Goal: Task Accomplishment & Management: Complete application form

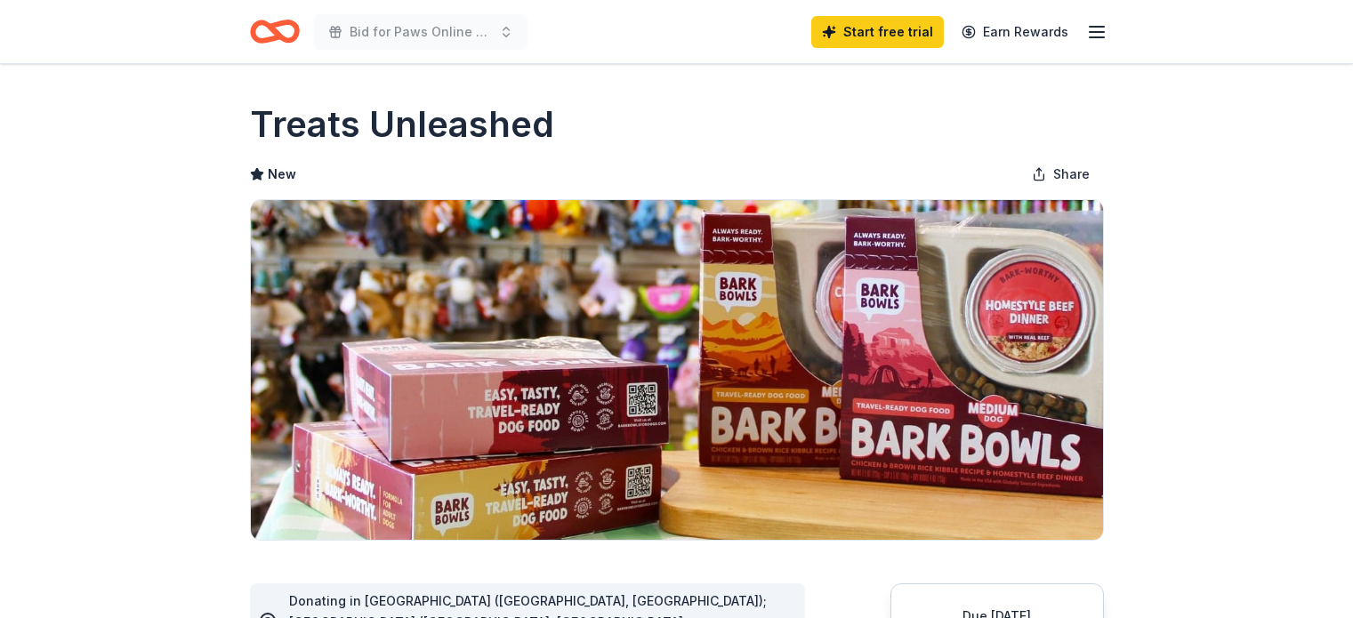
scroll to position [356, 0]
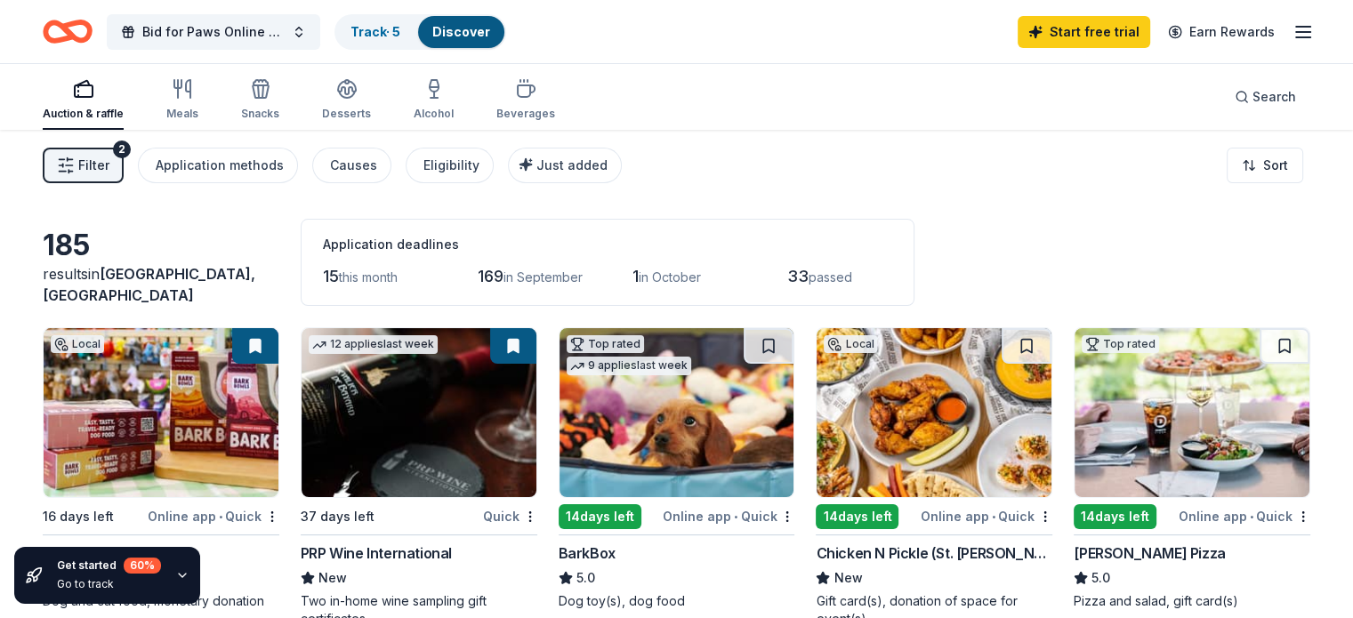
click at [224, 101] on div "Auction & raffle Meals Snacks Desserts Alcohol Beverages" at bounding box center [299, 100] width 512 height 59
click at [229, 111] on div "Auction & raffle Meals Snacks Desserts Alcohol Beverages" at bounding box center [299, 100] width 512 height 59
click at [193, 111] on div "Meals" at bounding box center [182, 114] width 32 height 14
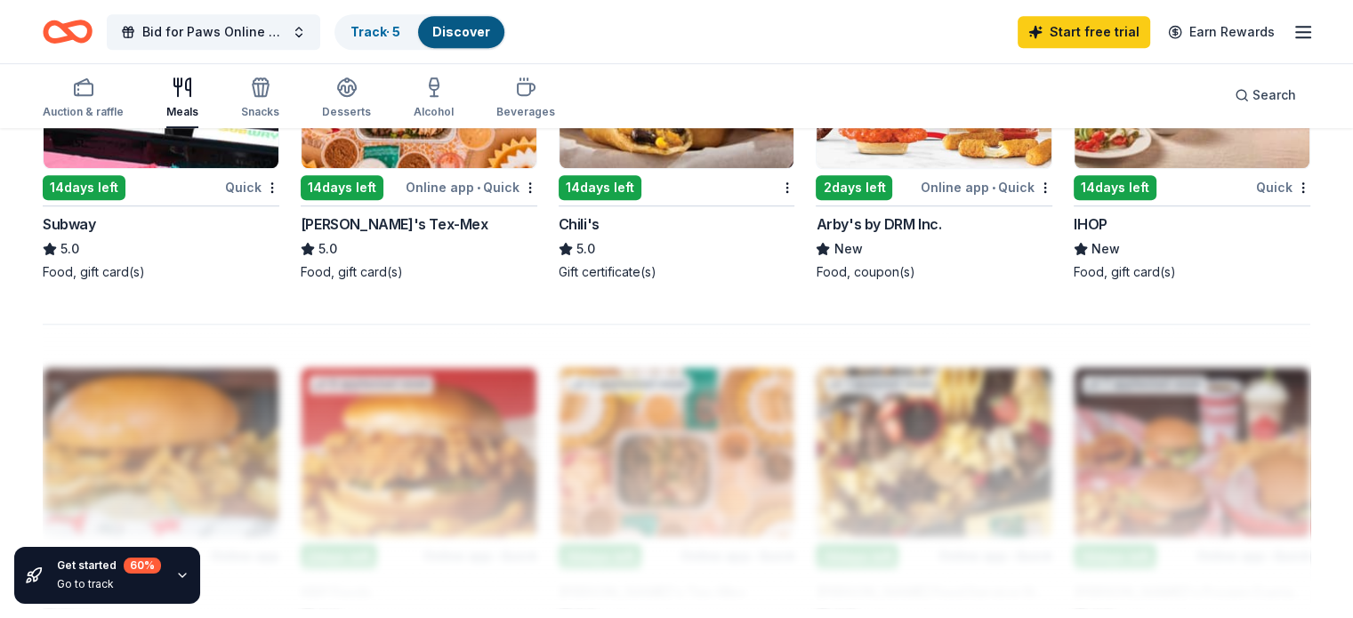
scroll to position [1067, 0]
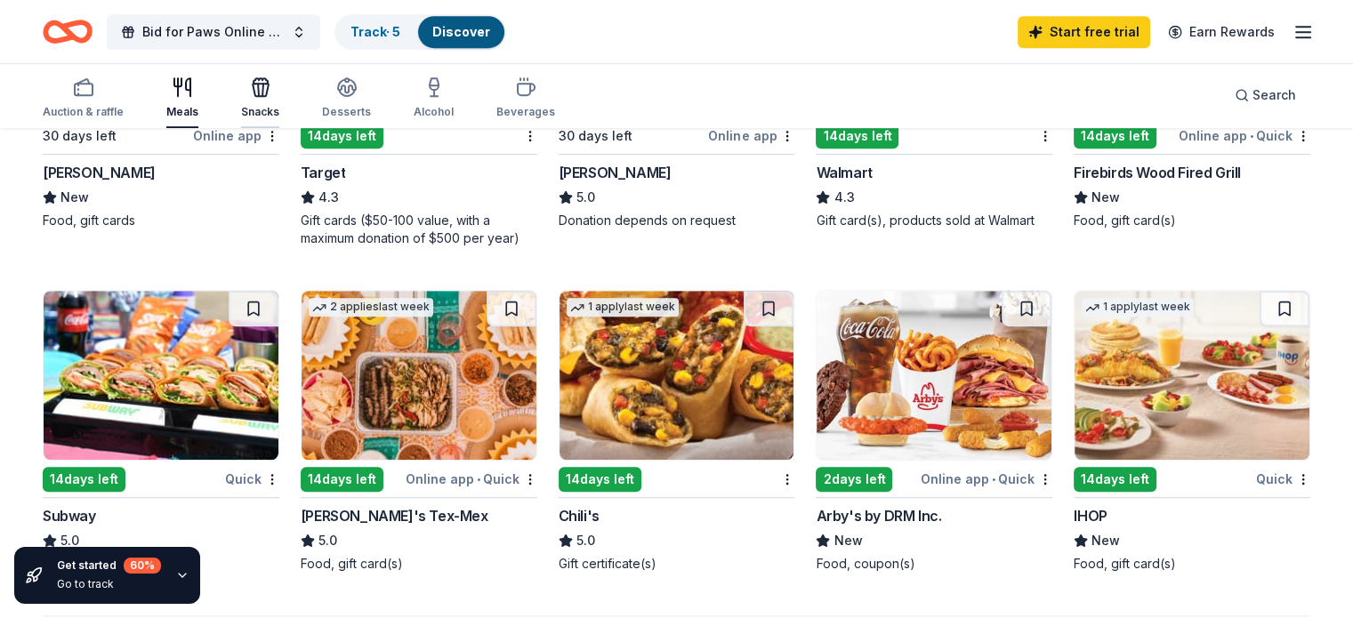
click at [269, 96] on icon "button" at bounding box center [261, 90] width 16 height 12
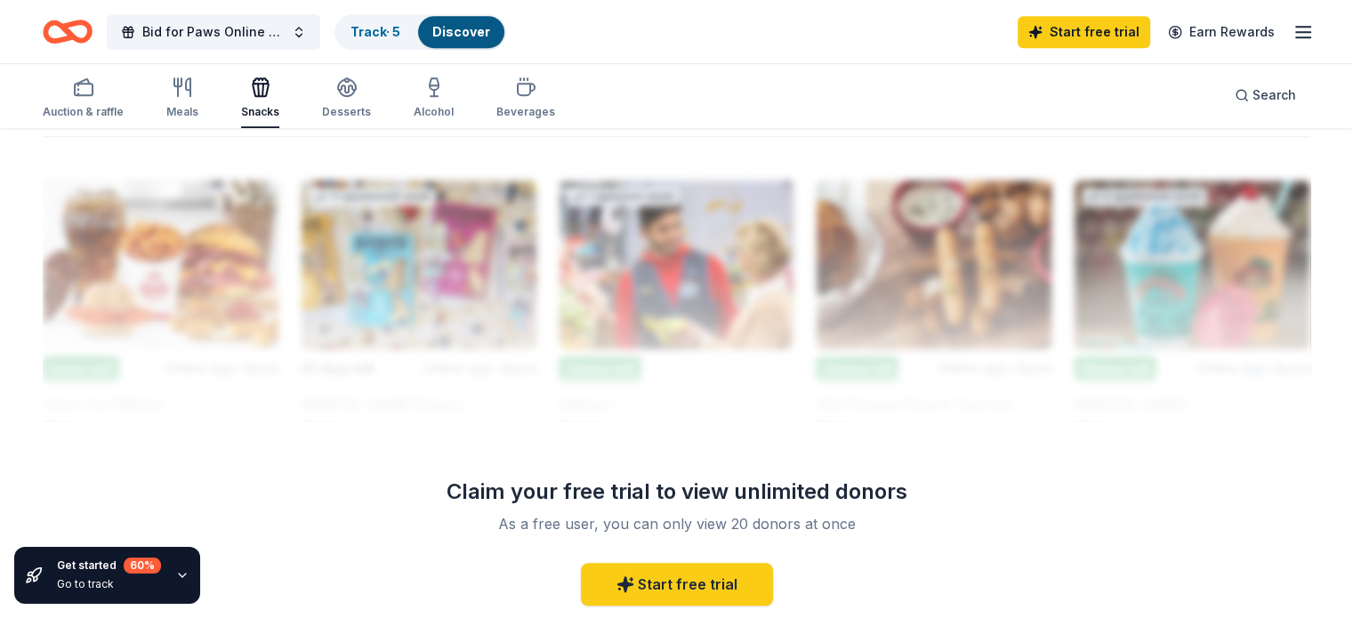
scroll to position [1245, 0]
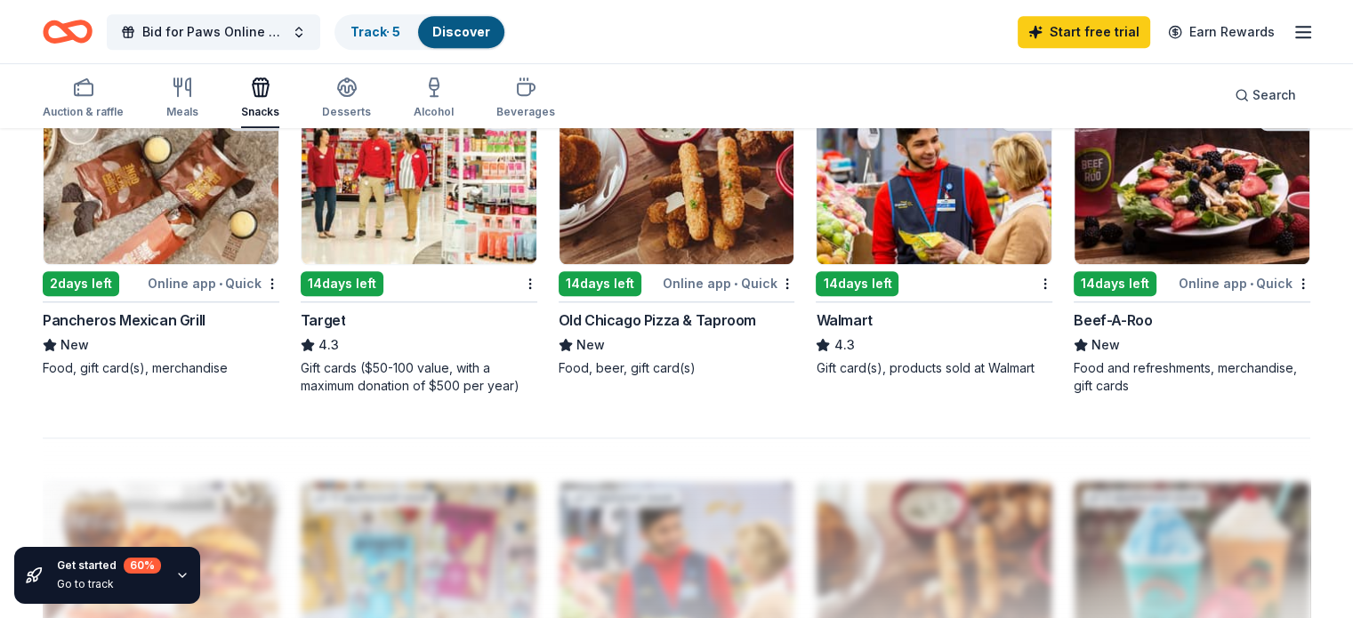
click at [847, 317] on div "Walmart" at bounding box center [843, 319] width 56 height 21
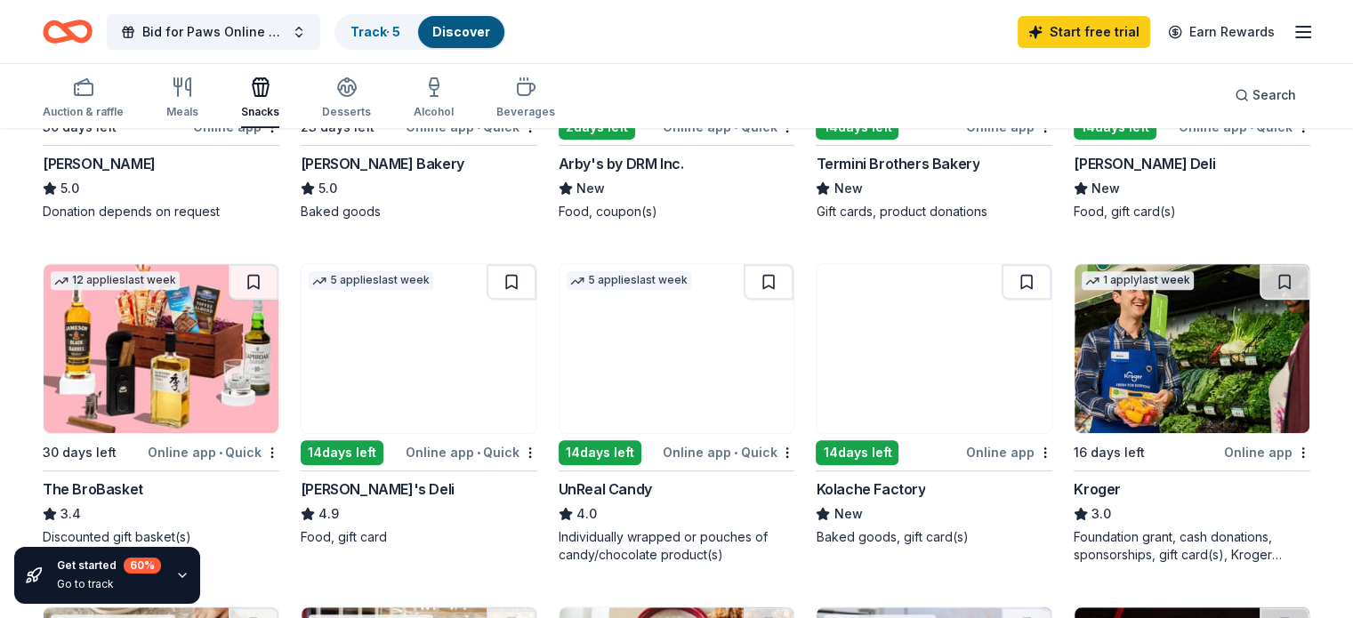
scroll to position [619, 0]
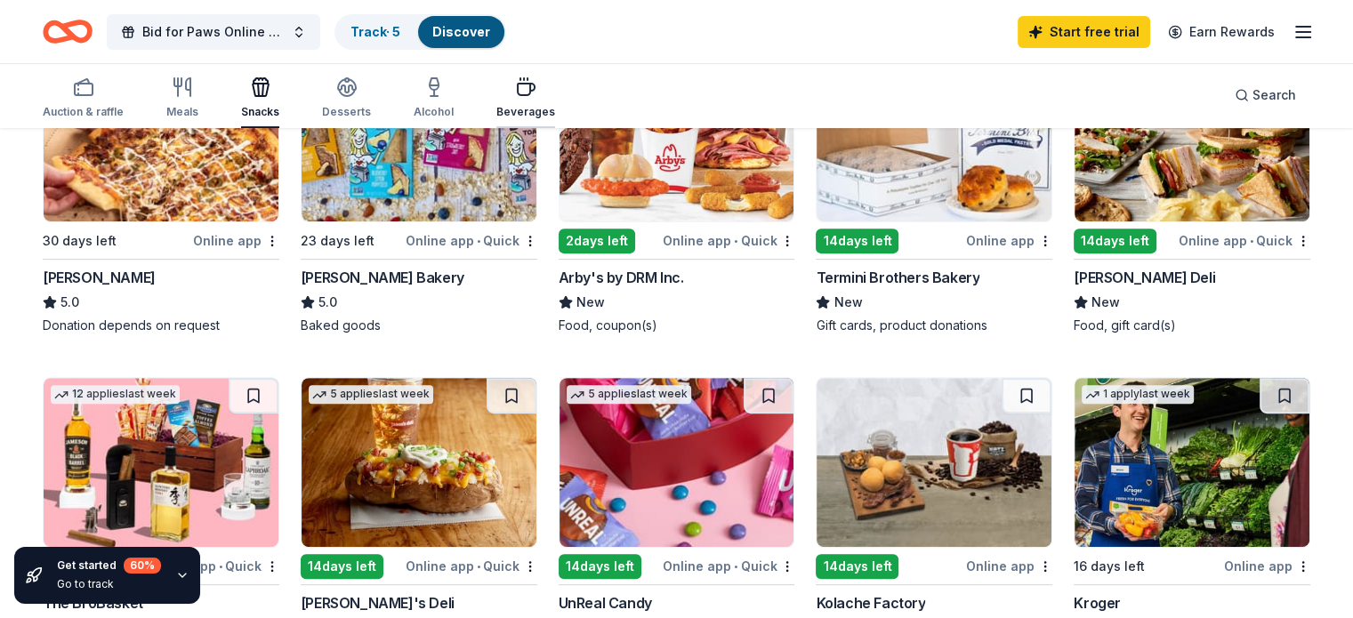
drag, startPoint x: 541, startPoint y: 100, endPoint x: 532, endPoint y: 93, distance: 10.9
click at [541, 100] on div "Beverages" at bounding box center [525, 97] width 59 height 43
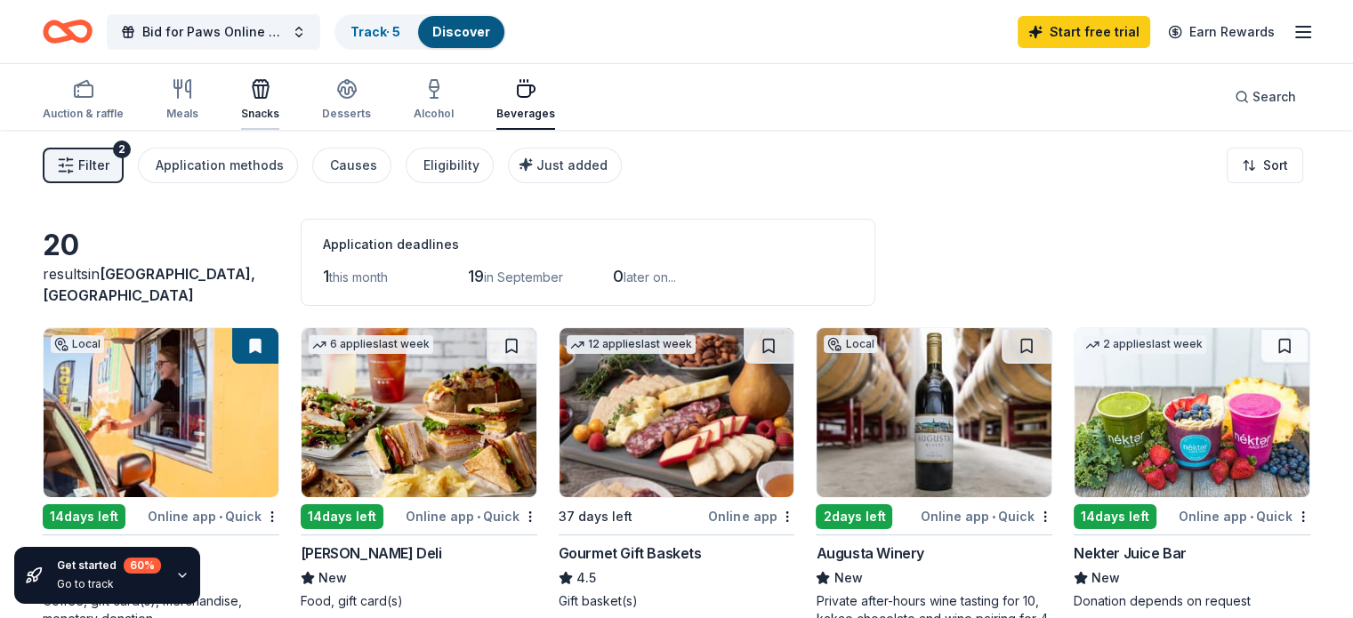
click at [269, 97] on icon "button" at bounding box center [261, 91] width 16 height 12
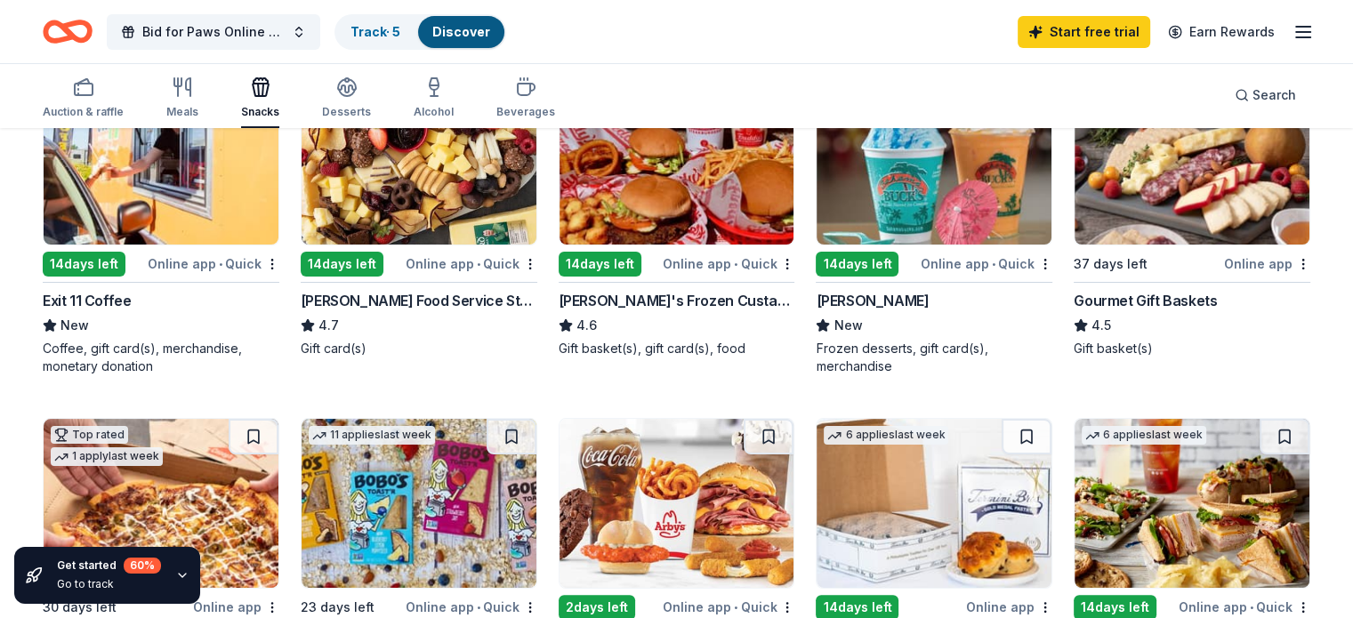
scroll to position [356, 0]
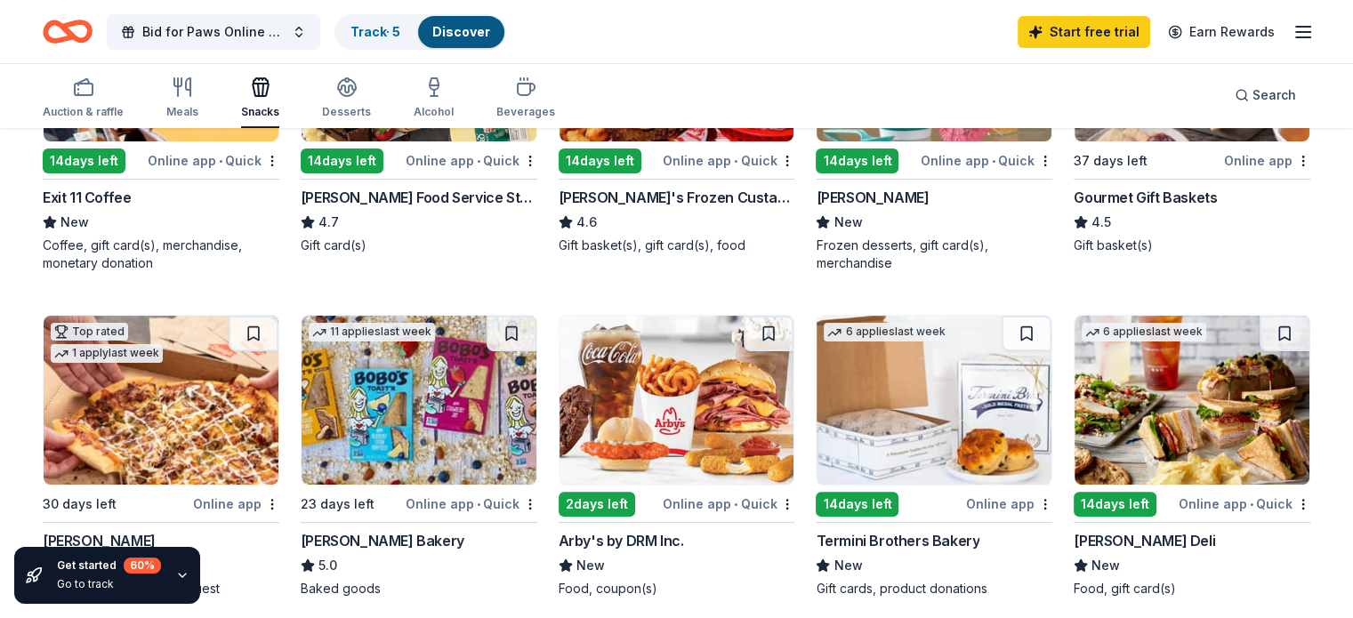
click at [183, 99] on div "Auction & raffle Meals Snacks Desserts Alcohol Beverages" at bounding box center [299, 98] width 512 height 59
click at [198, 110] on div "Meals" at bounding box center [182, 112] width 32 height 14
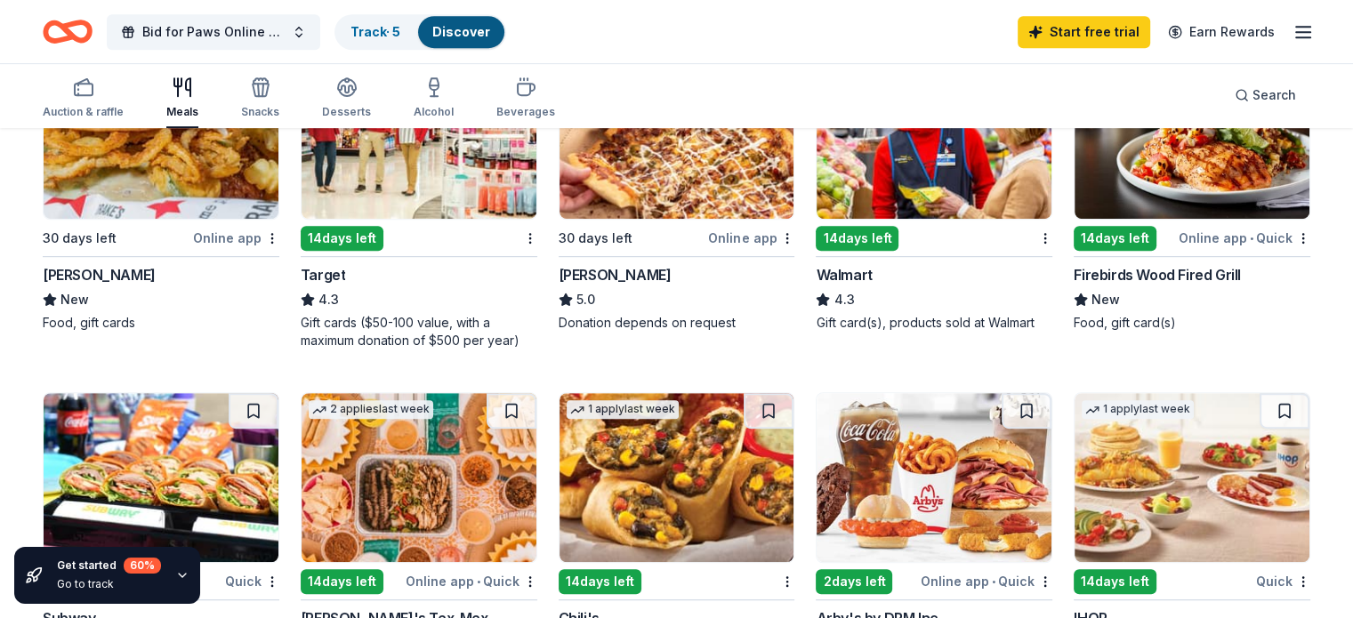
scroll to position [889, 0]
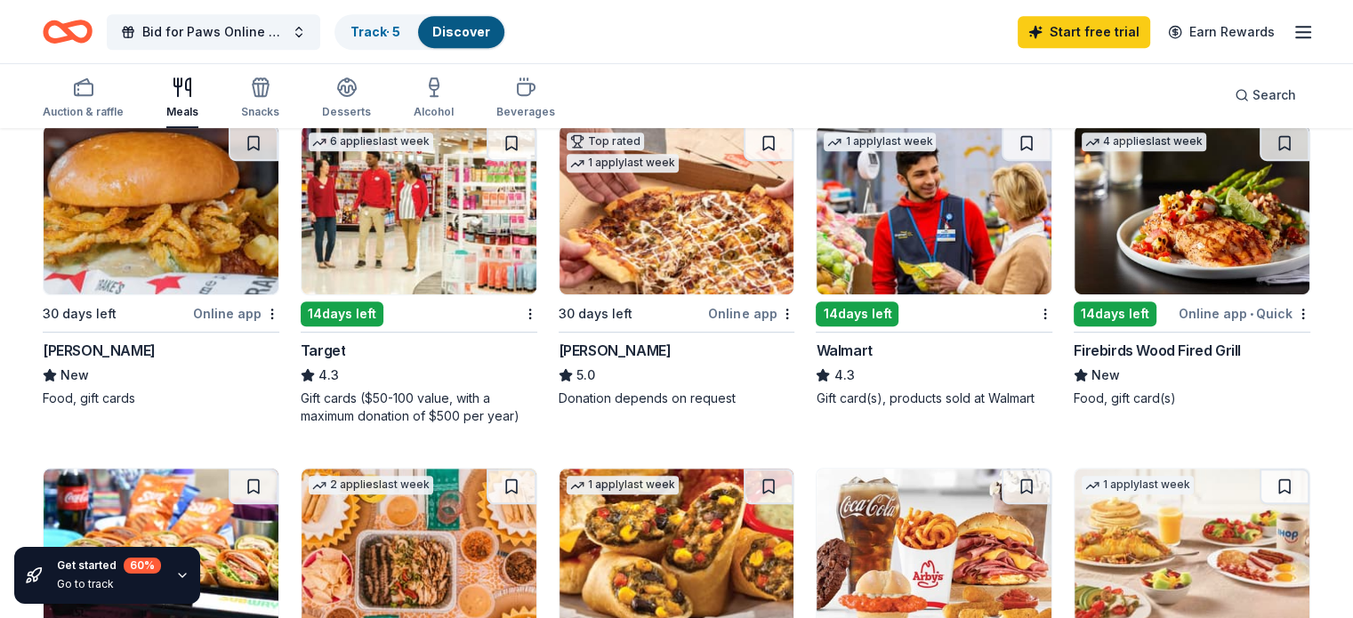
click at [1127, 347] on div "Firebirds Wood Fired Grill" at bounding box center [1156, 350] width 167 height 21
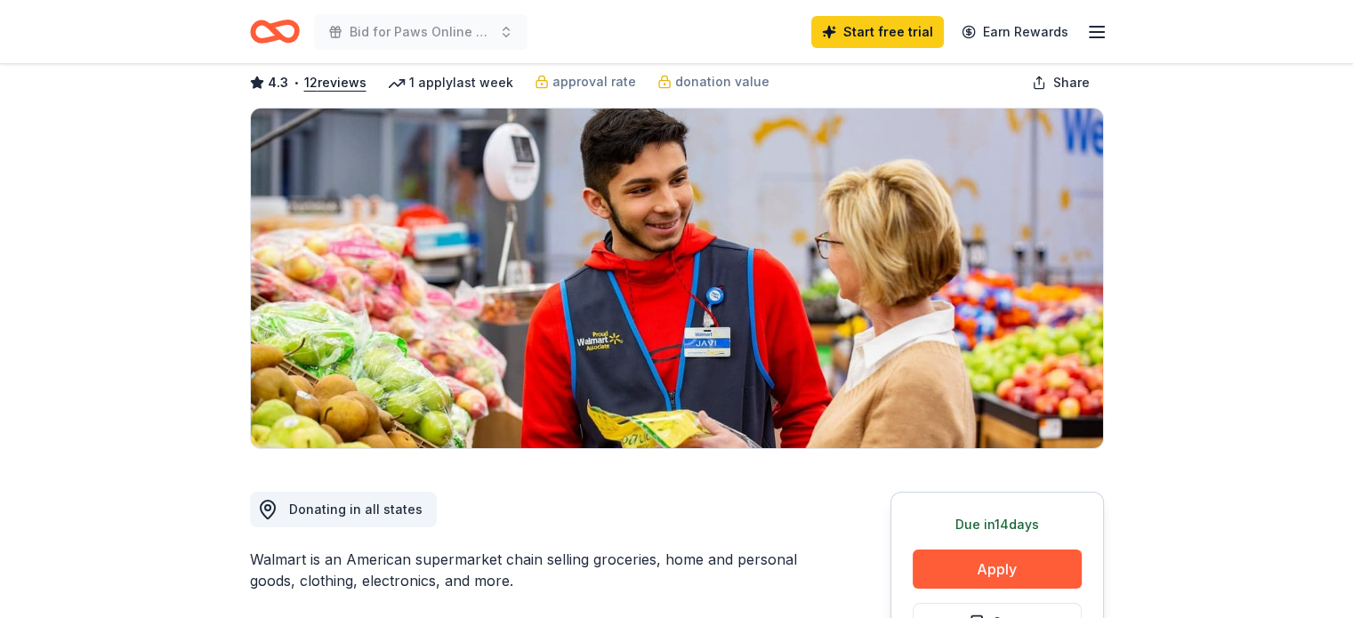
scroll to position [356, 0]
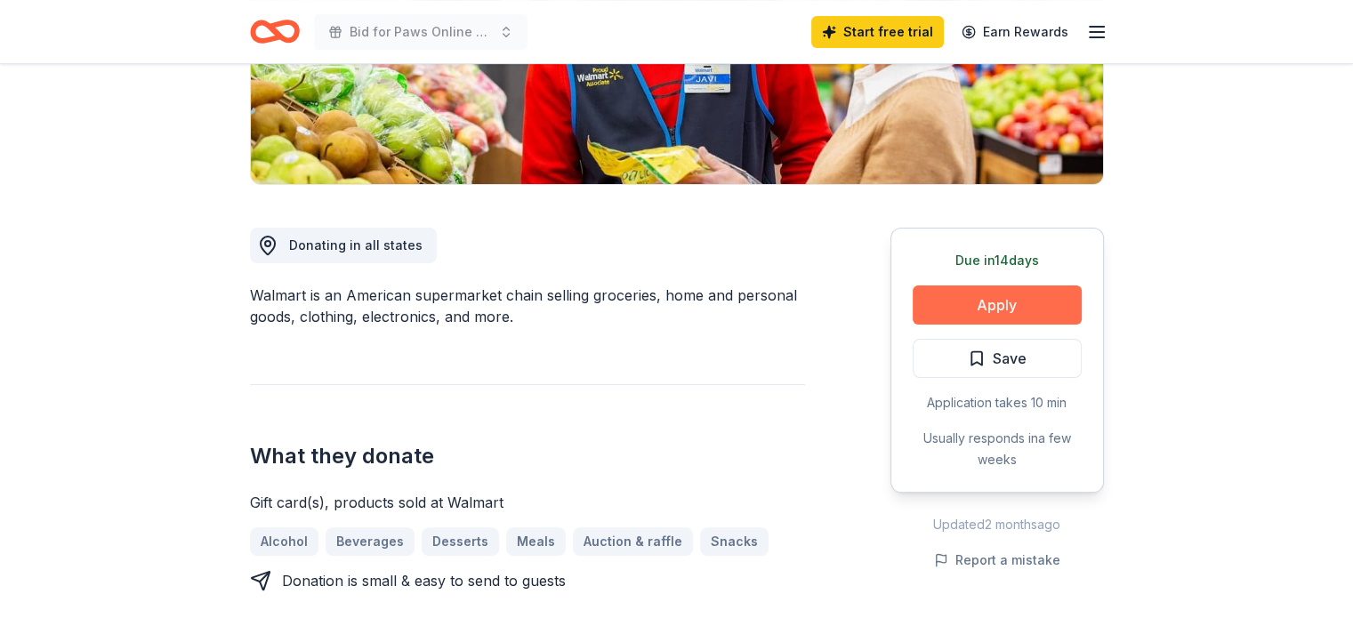
click at [1011, 305] on button "Apply" at bounding box center [996, 304] width 169 height 39
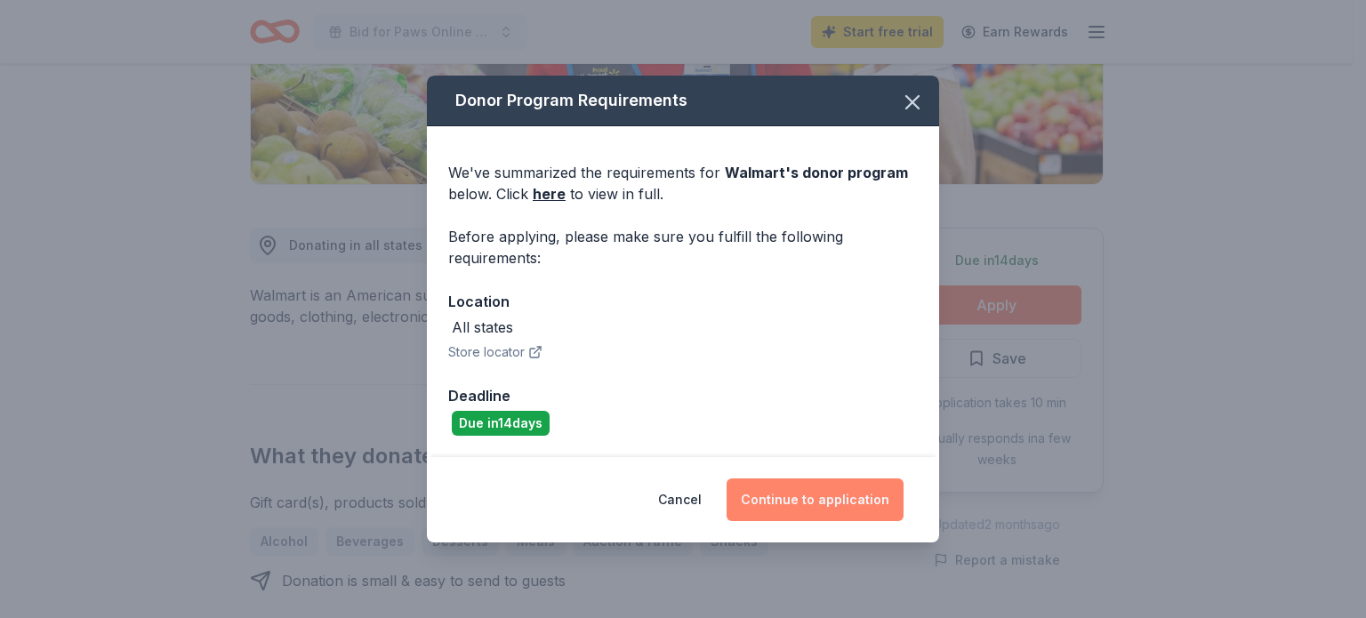
click at [819, 509] on button "Continue to application" at bounding box center [814, 499] width 177 height 43
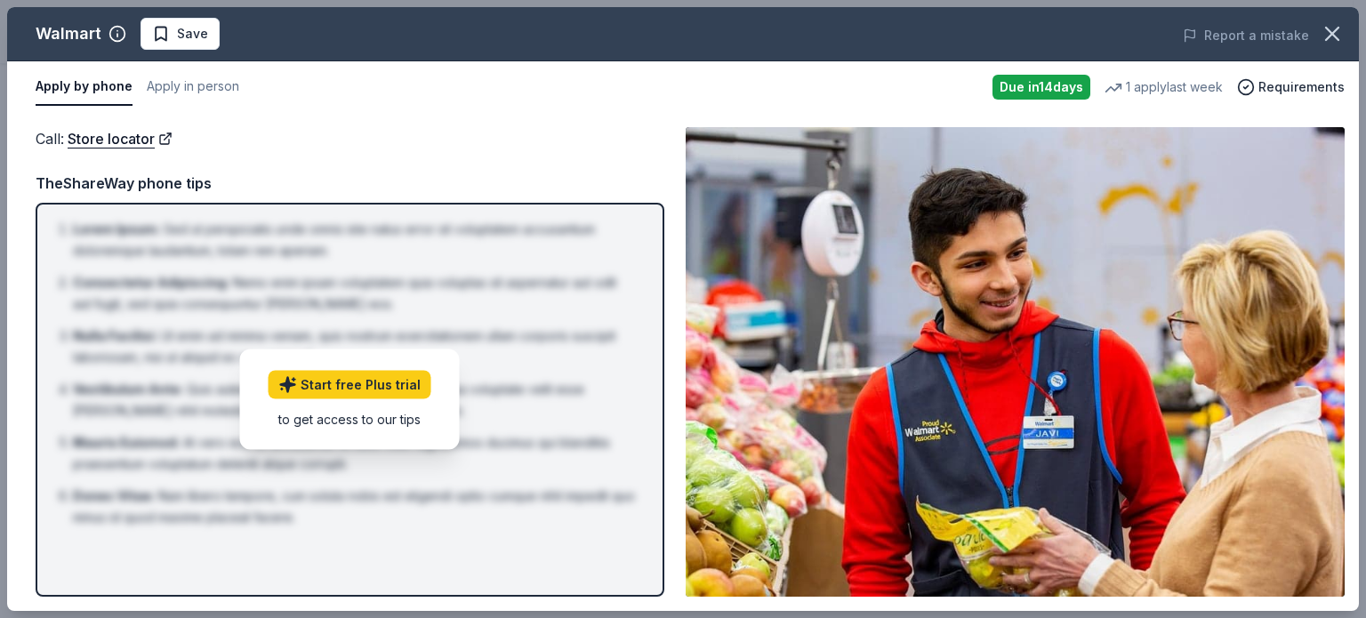
click at [100, 99] on button "Apply by phone" at bounding box center [84, 86] width 97 height 37
click at [1336, 32] on icon "button" at bounding box center [1332, 33] width 25 height 25
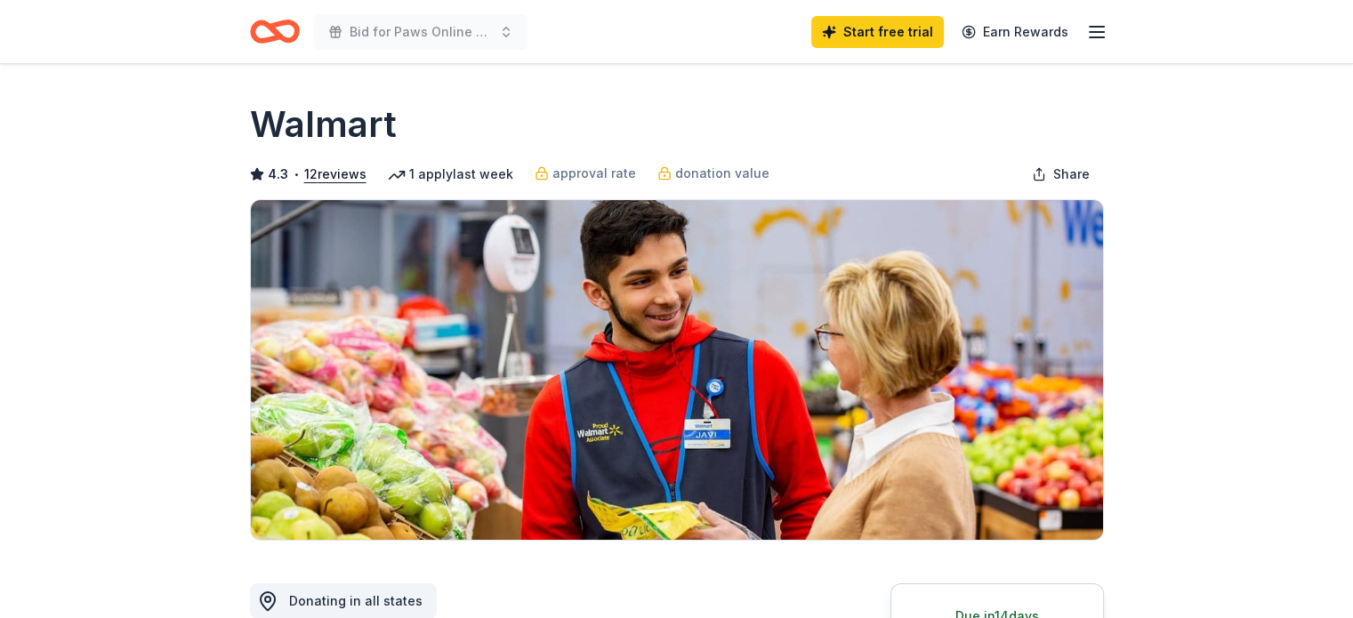
scroll to position [0, 0]
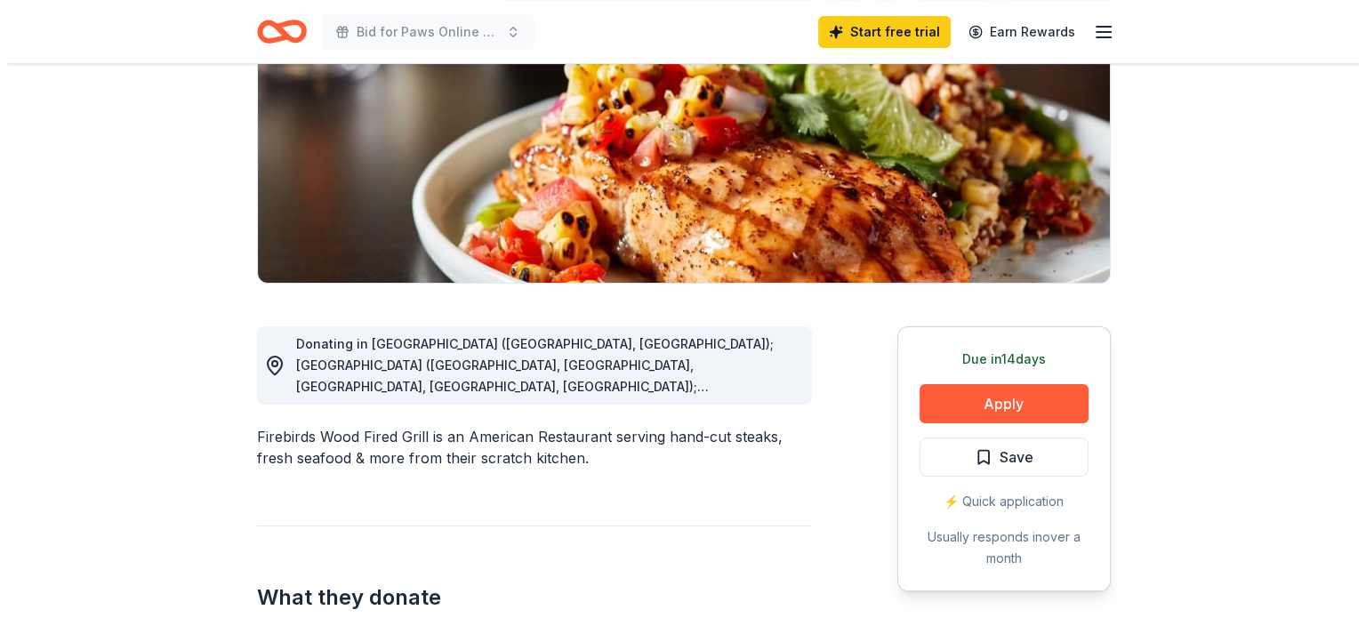
scroll to position [356, 0]
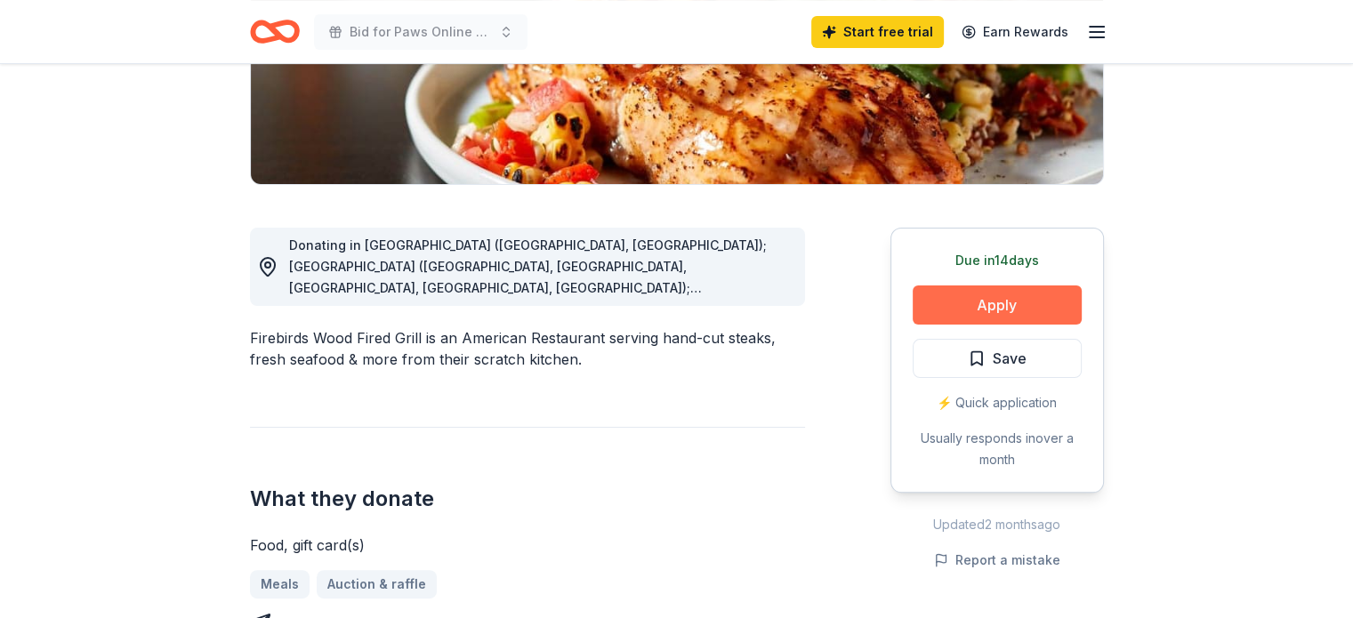
click at [974, 304] on button "Apply" at bounding box center [996, 304] width 169 height 39
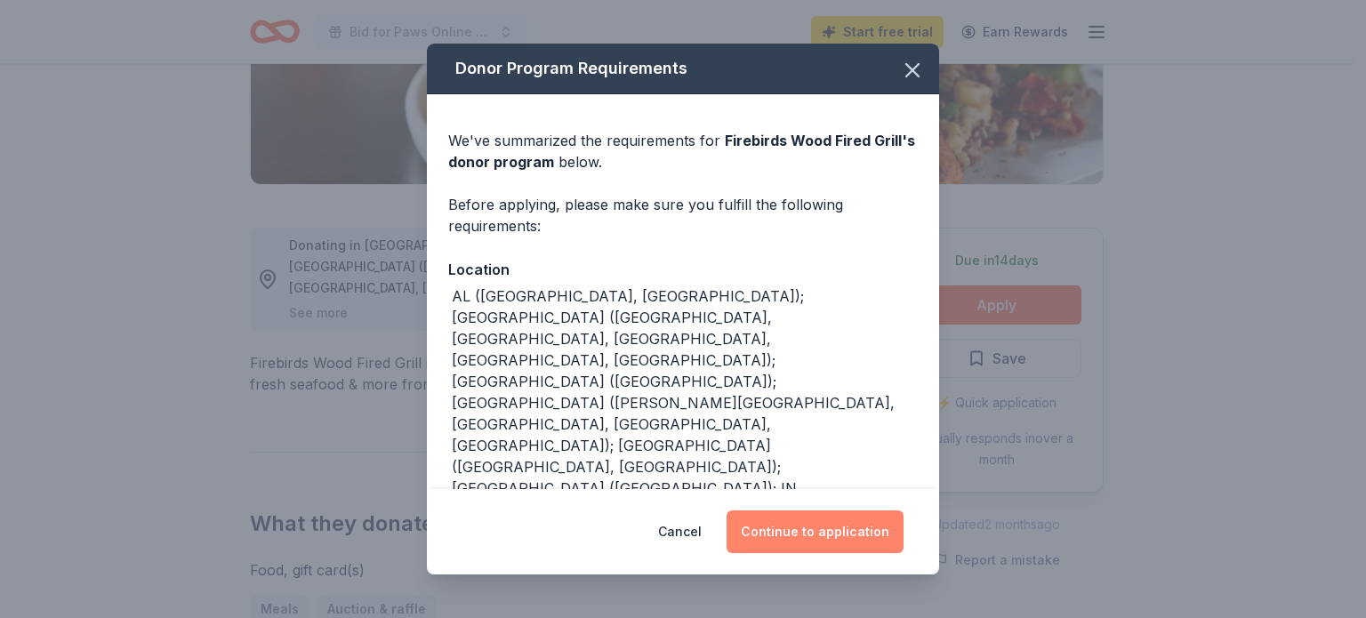
click at [807, 531] on button "Continue to application" at bounding box center [814, 531] width 177 height 43
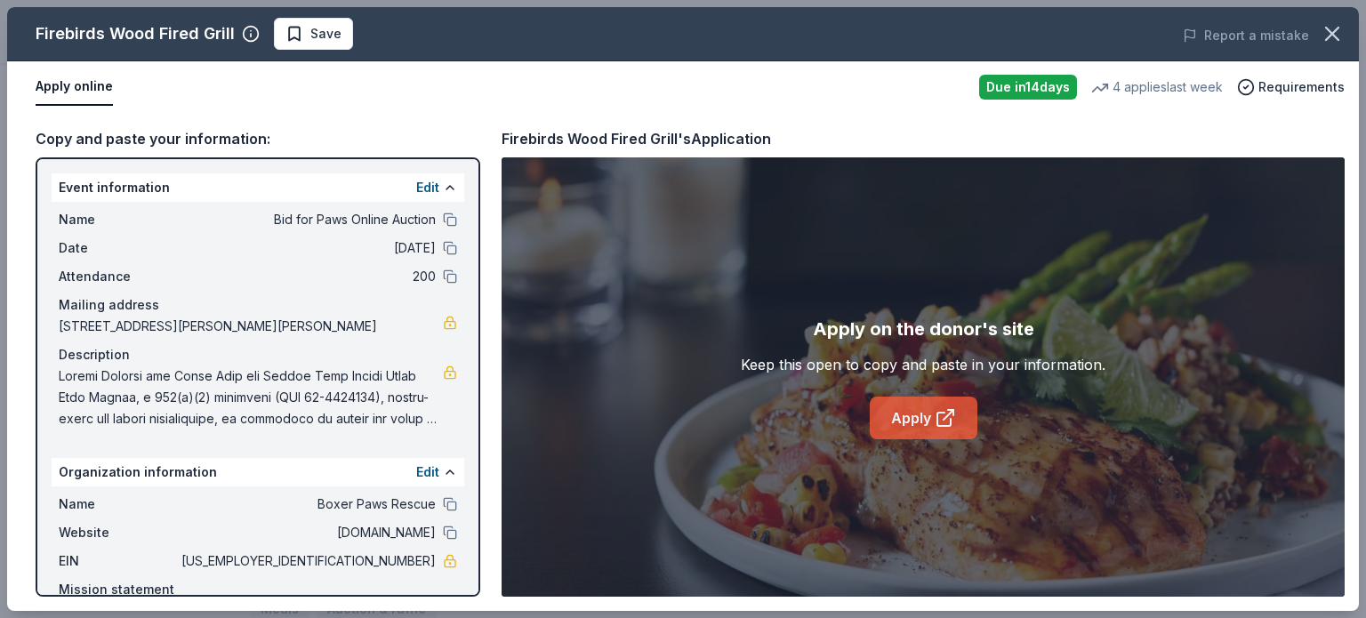
click at [919, 420] on link "Apply" at bounding box center [924, 418] width 108 height 43
